Goal: Find specific page/section: Find specific page/section

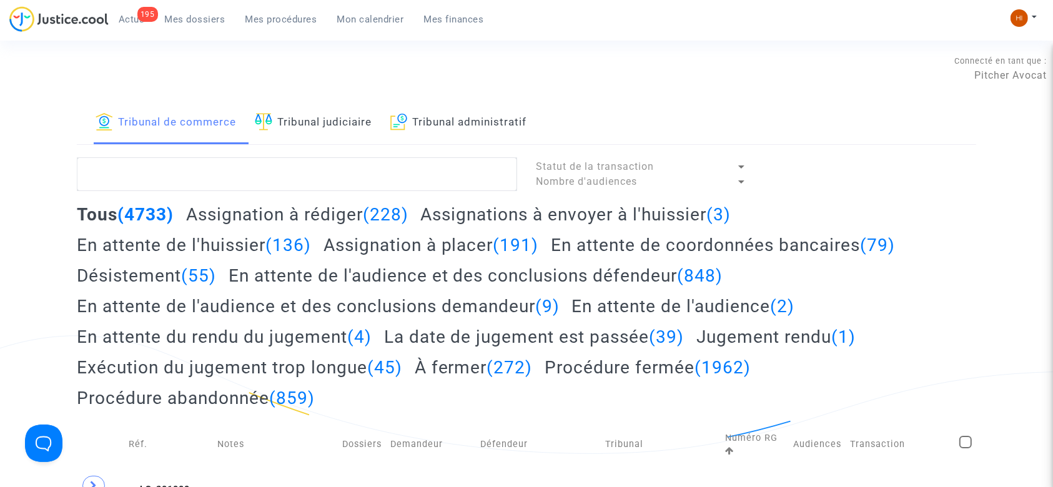
click at [432, 123] on link "Tribunal administratif" at bounding box center [458, 123] width 136 height 42
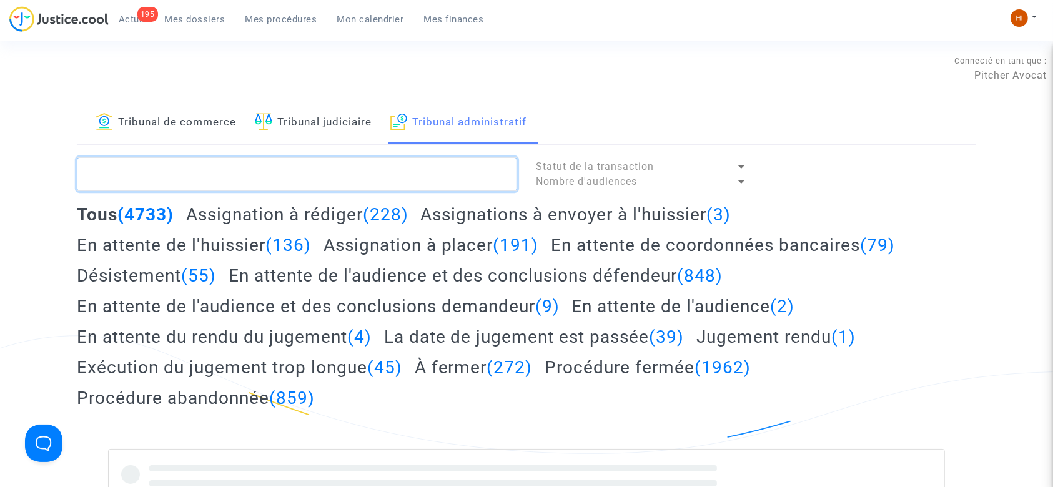
click at [396, 174] on textarea at bounding box center [297, 174] width 440 height 34
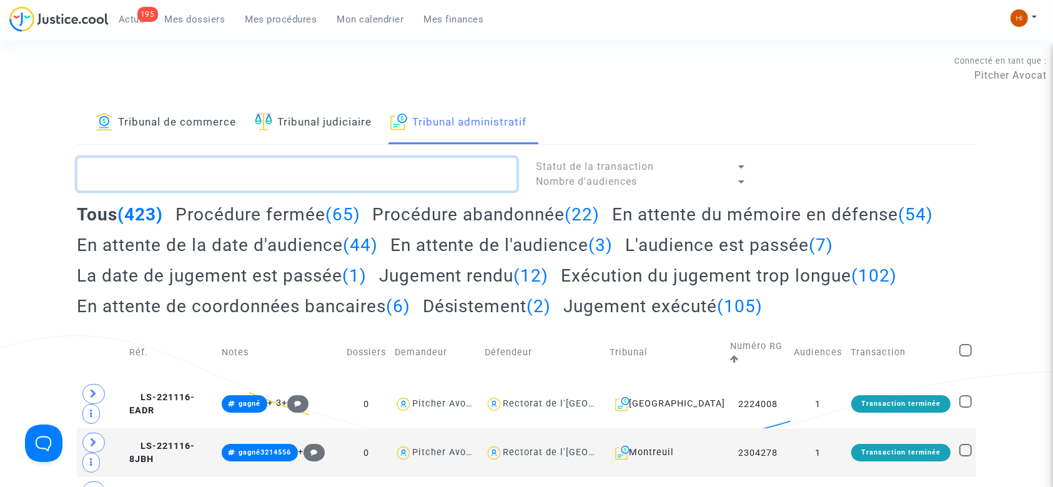
paste textarea "LORY Nada"
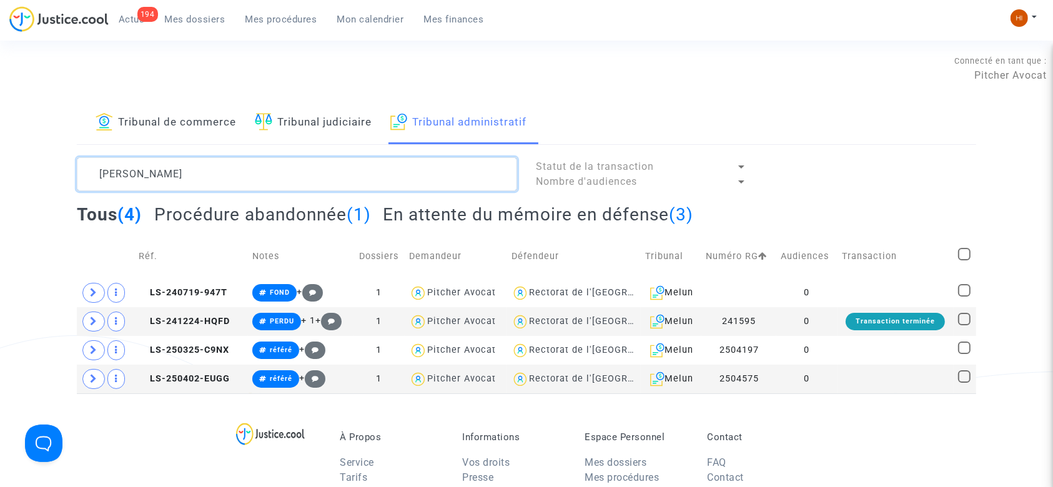
type textarea "LORY Nada"
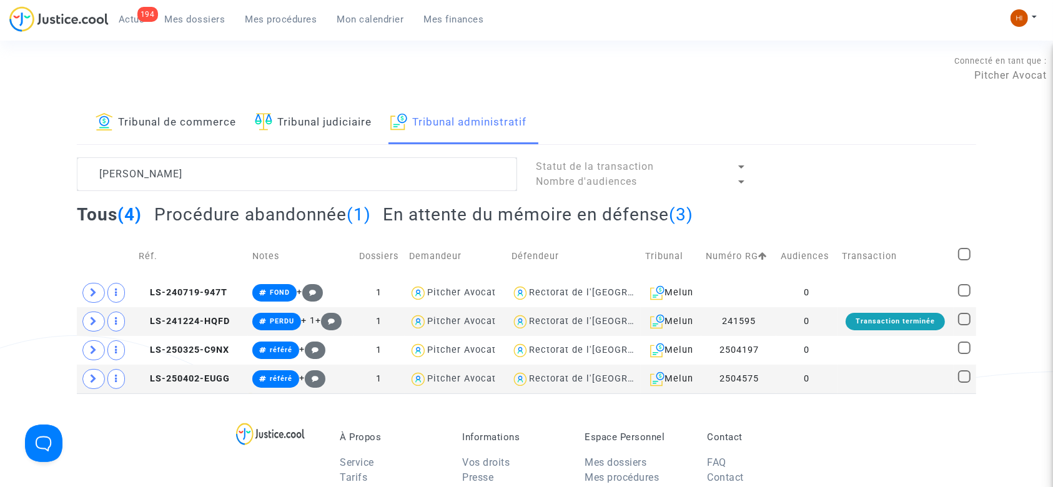
click at [472, 216] on h2 "En attente du mémoire en défense (3)" at bounding box center [538, 215] width 311 height 22
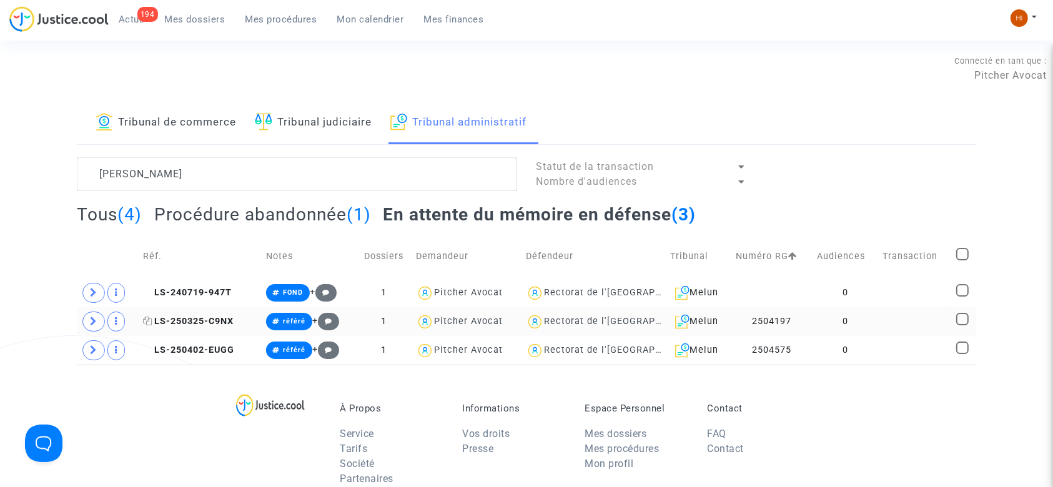
click at [198, 318] on span "LS-250325-C9NX" at bounding box center [188, 321] width 91 height 11
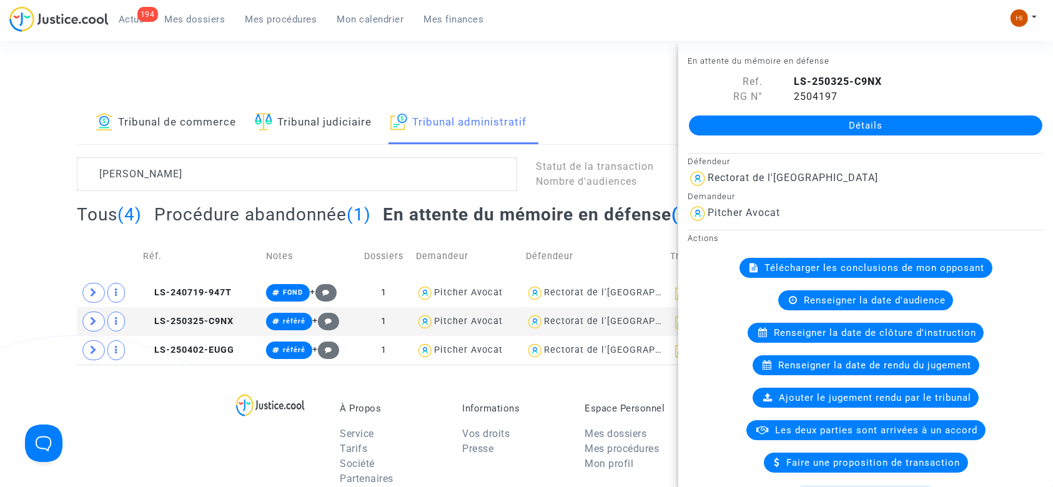
click at [508, 72] on div "Connecté en tant que : Pitcher Avocat" at bounding box center [523, 68] width 1047 height 30
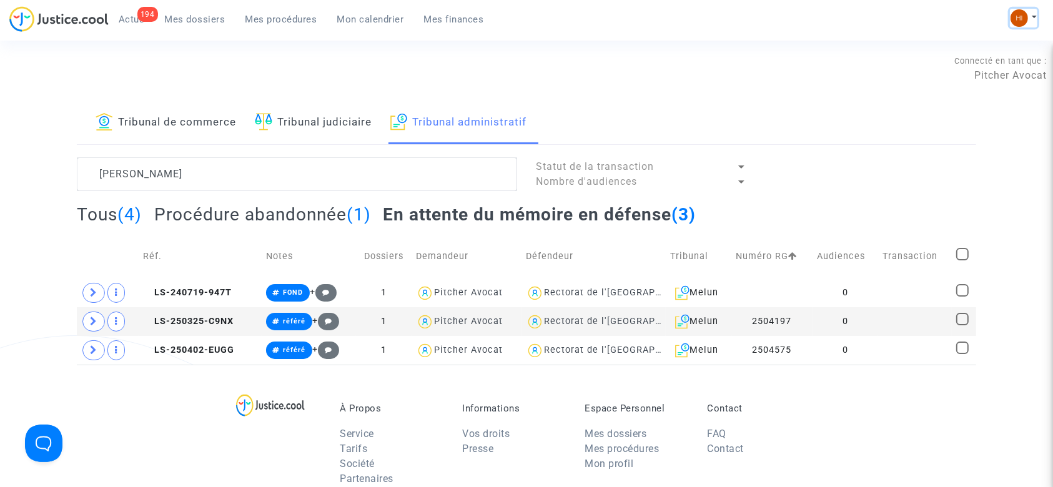
click at [1021, 21] on img at bounding box center [1019, 17] width 17 height 17
click at [949, 68] on link "Changer de compte" at bounding box center [974, 64] width 126 height 20
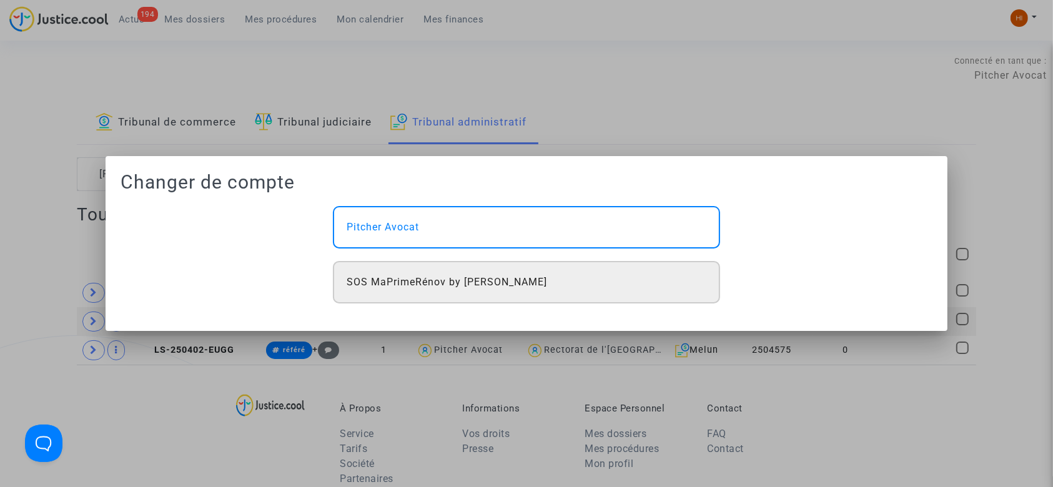
click at [617, 275] on div "SOS MaPrimeRénov by [PERSON_NAME]" at bounding box center [526, 282] width 387 height 42
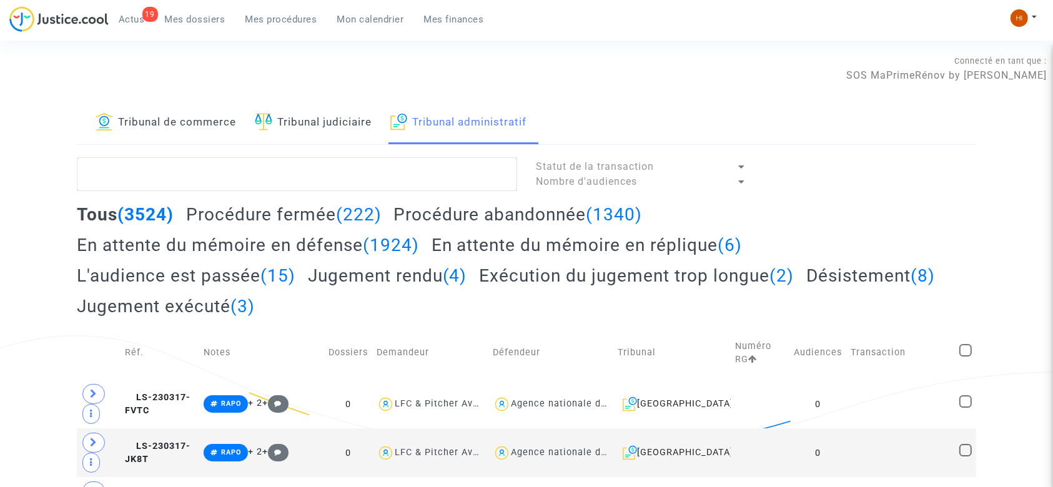
type textarea "[PERSON_NAME]"
